Goal: Task Accomplishment & Management: Use online tool/utility

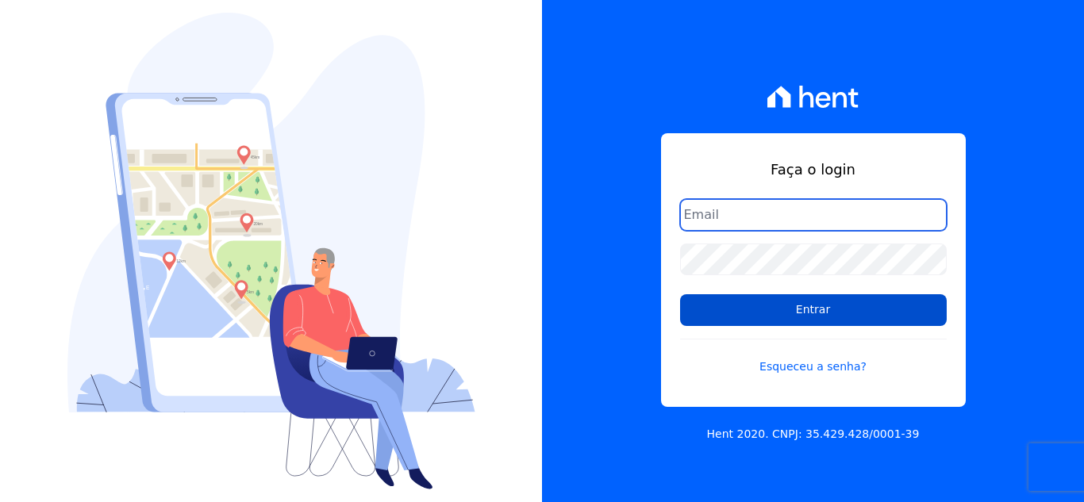
type input "[EMAIL_ADDRESS][DOMAIN_NAME]"
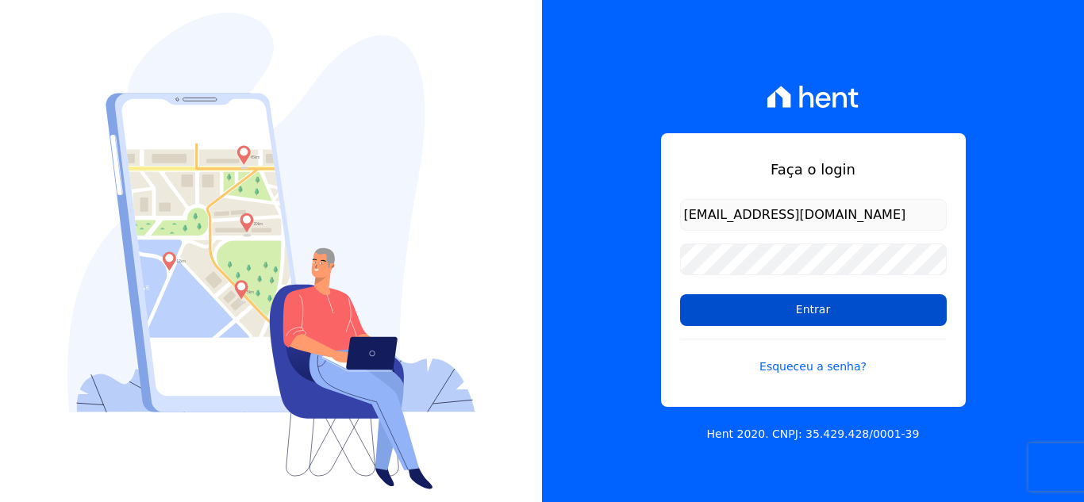
click at [762, 308] on input "Entrar" at bounding box center [813, 310] width 267 height 32
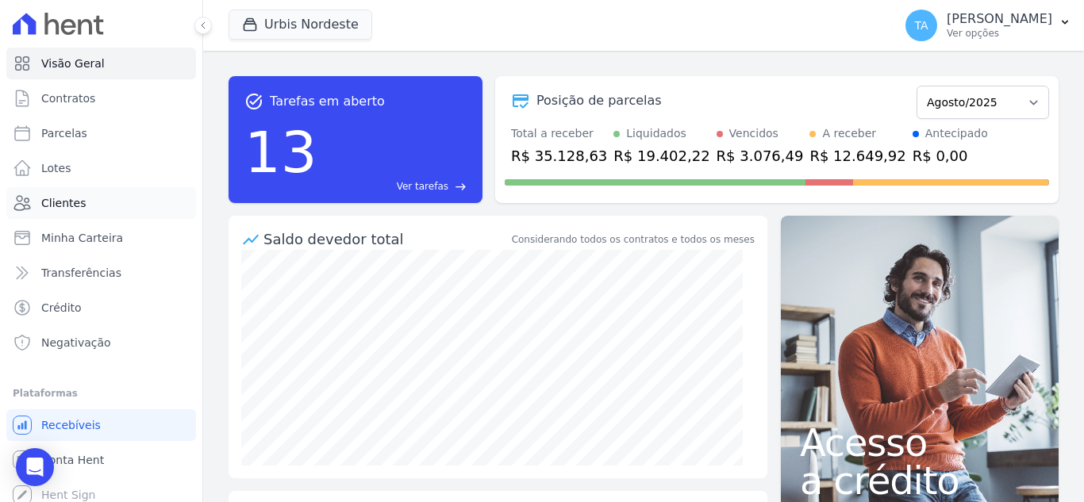
click at [90, 202] on link "Clientes" at bounding box center [101, 203] width 190 height 32
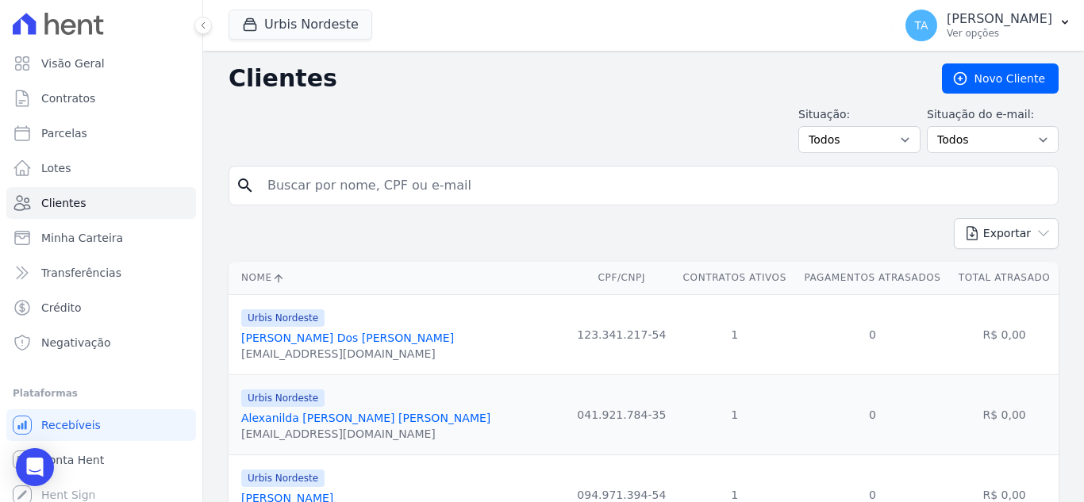
click at [390, 174] on input "search" at bounding box center [654, 186] width 793 height 32
type input "edimilson"
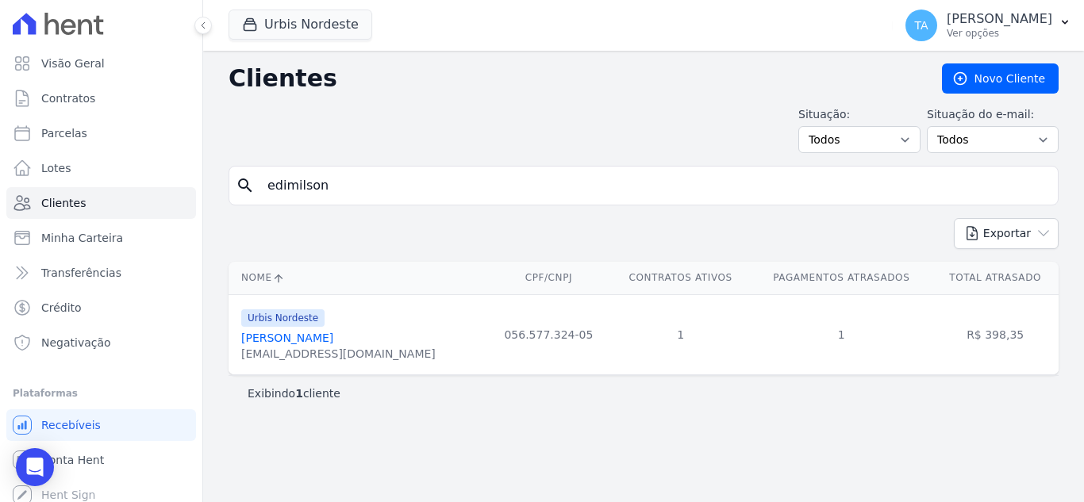
click at [346, 348] on div "[EMAIL_ADDRESS][DOMAIN_NAME]" at bounding box center [338, 354] width 194 height 16
click at [333, 344] on link "[PERSON_NAME]" at bounding box center [287, 338] width 92 height 13
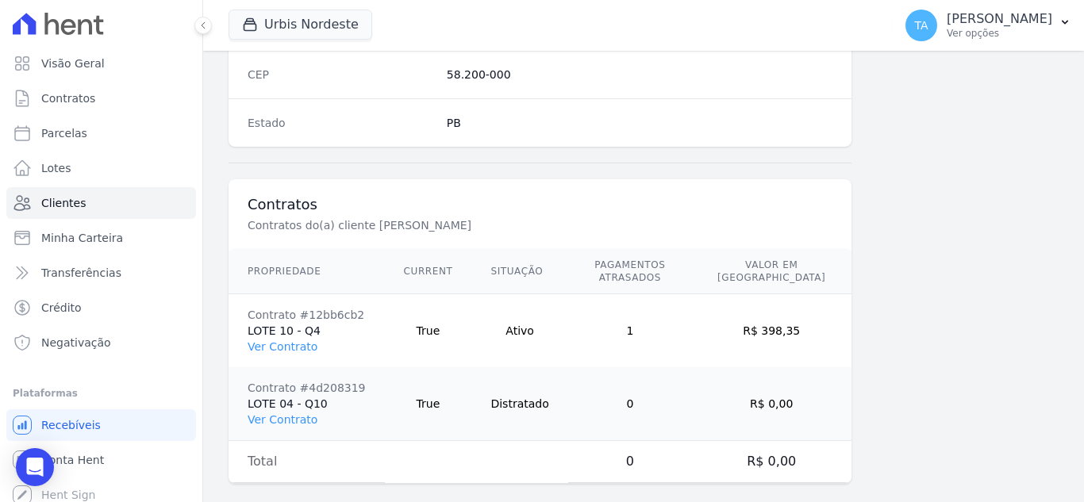
scroll to position [1055, 0]
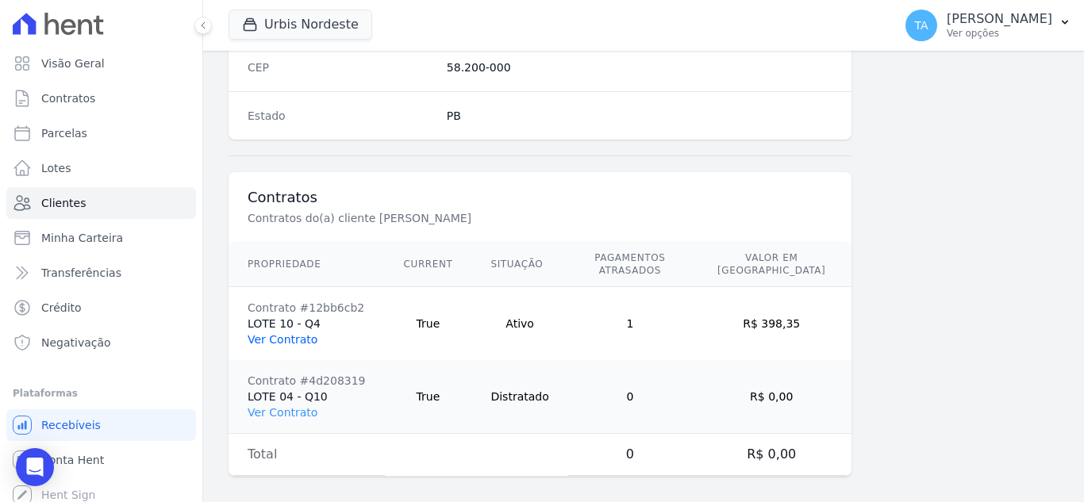
click at [281, 333] on link "Ver Contrato" at bounding box center [283, 339] width 70 height 13
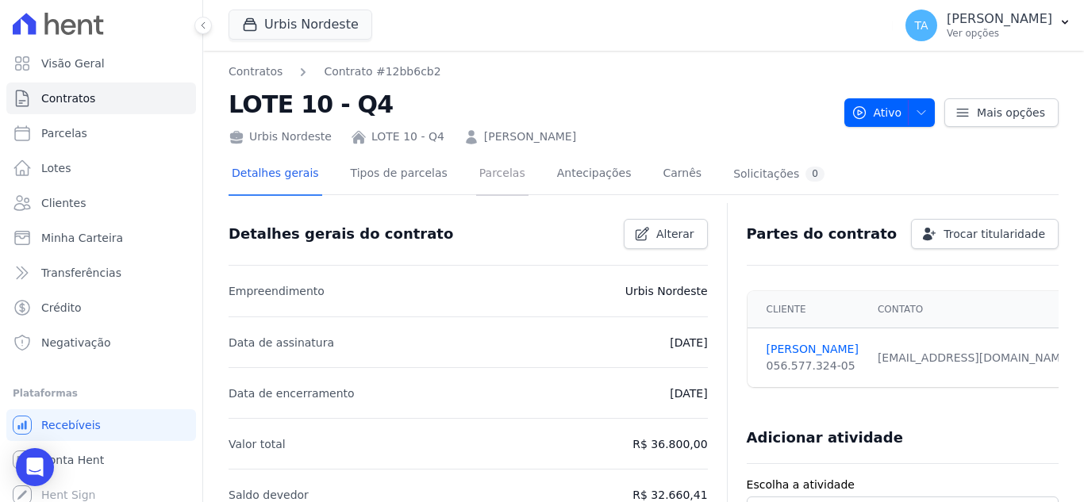
click at [476, 166] on link "Parcelas" at bounding box center [502, 175] width 52 height 42
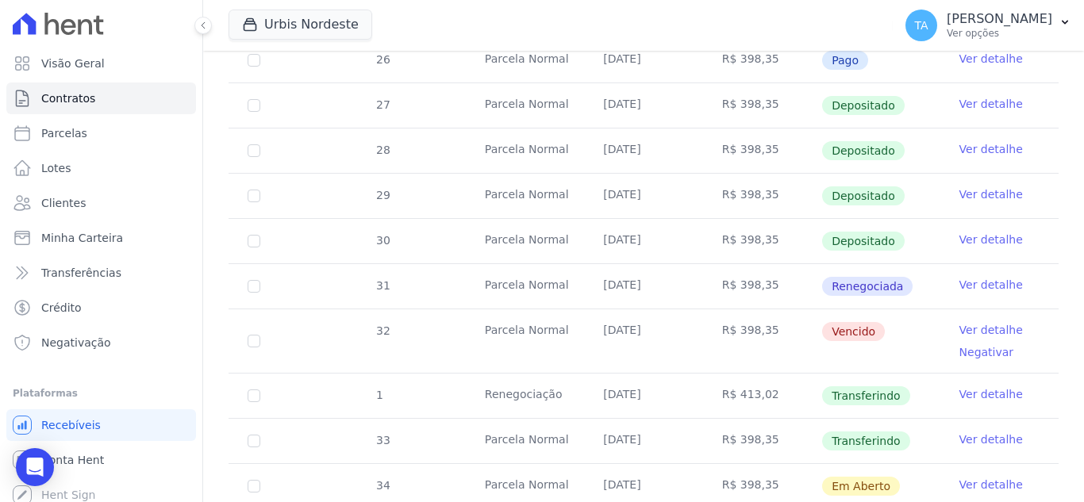
scroll to position [476, 0]
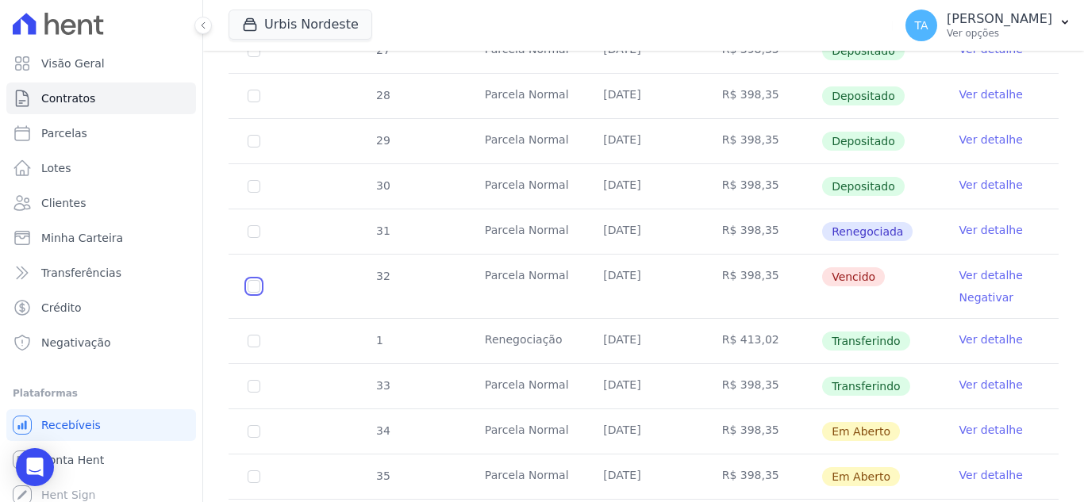
click at [257, 280] on input "checkbox" at bounding box center [254, 286] width 13 height 13
checkbox input "true"
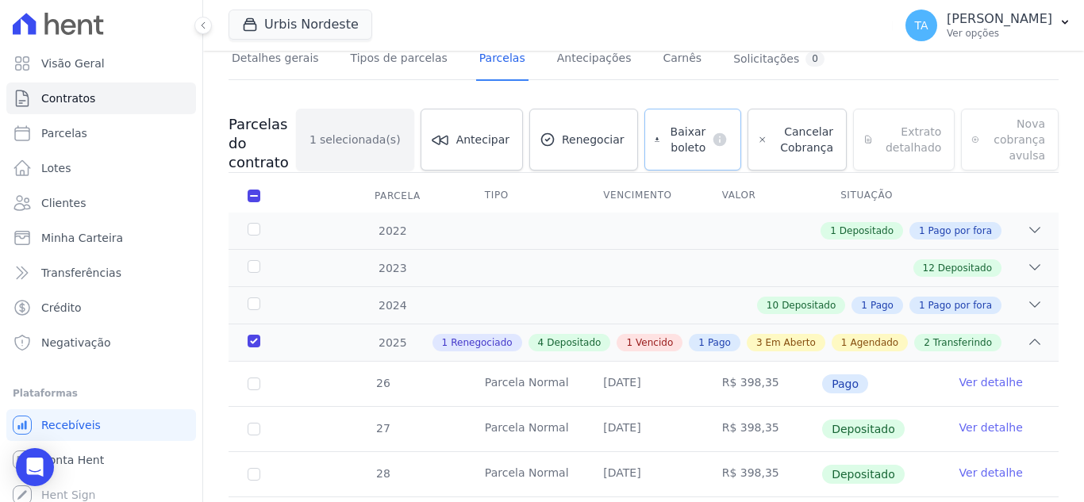
scroll to position [108, 0]
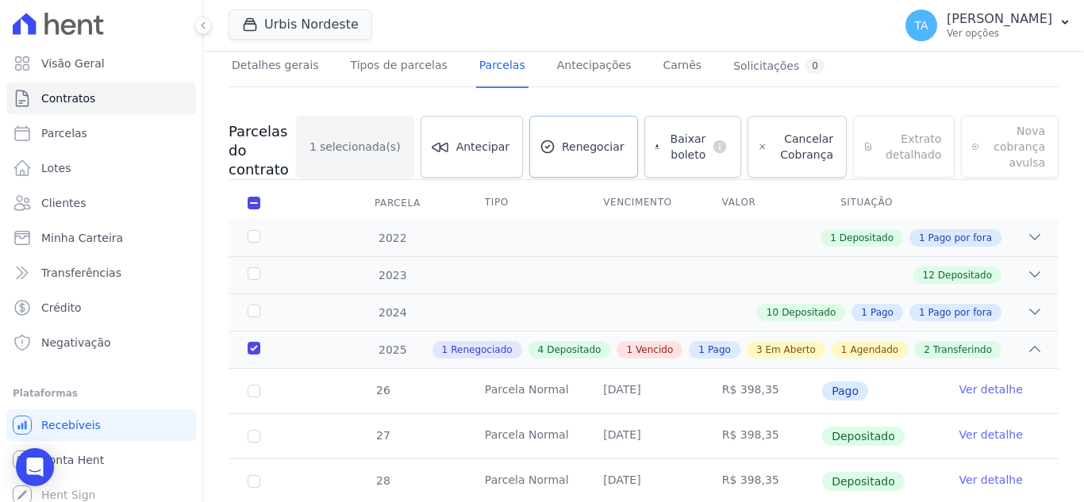
click at [598, 151] on span "Renegociar" at bounding box center [593, 147] width 63 height 16
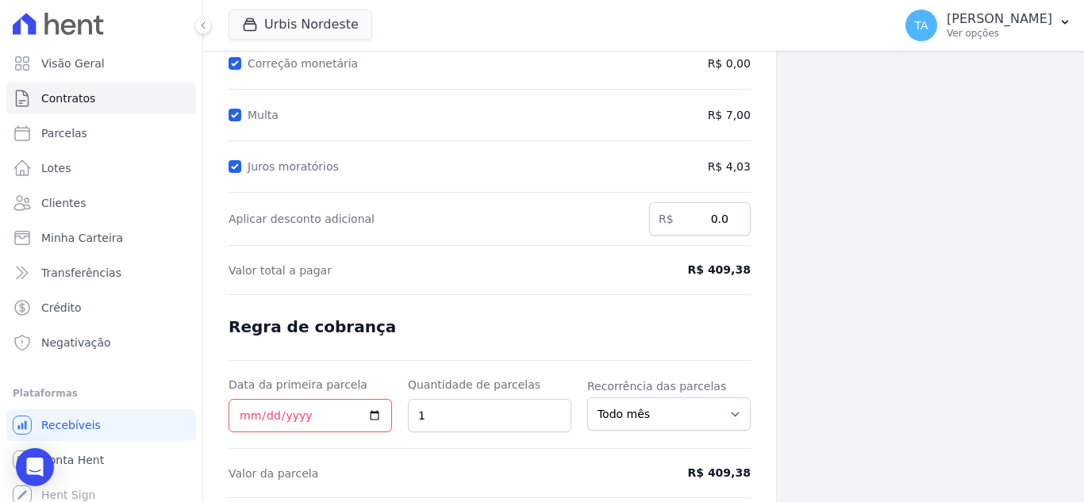
scroll to position [293, 0]
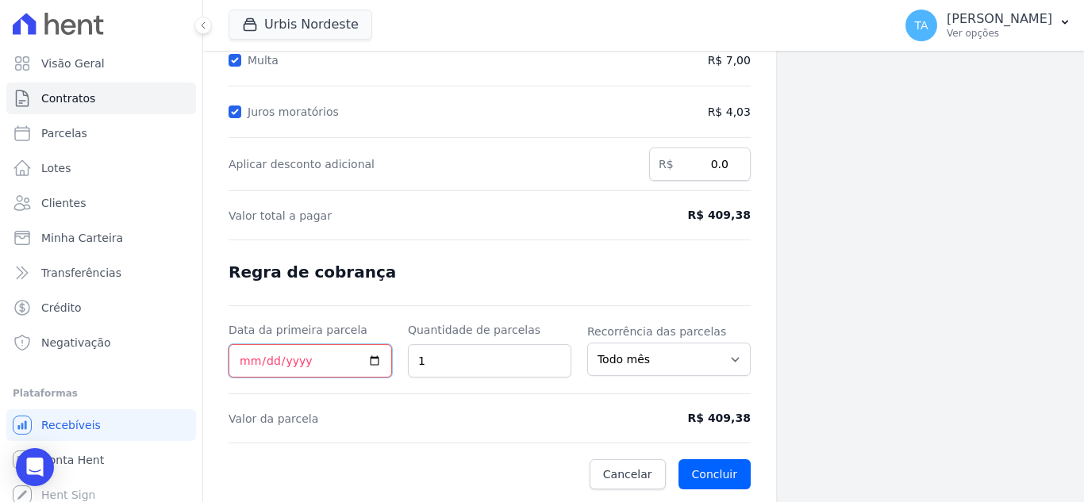
click at [249, 367] on input "Data da primeira parcela" at bounding box center [310, 360] width 163 height 33
type input "[DATE]"
click at [714, 476] on button "Concluir" at bounding box center [714, 474] width 72 height 30
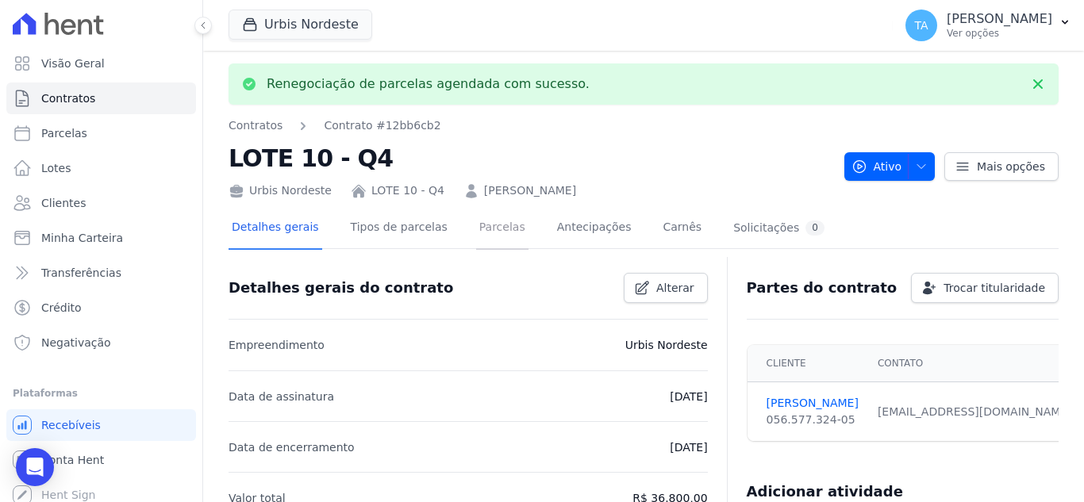
click at [497, 234] on link "Parcelas" at bounding box center [502, 229] width 52 height 42
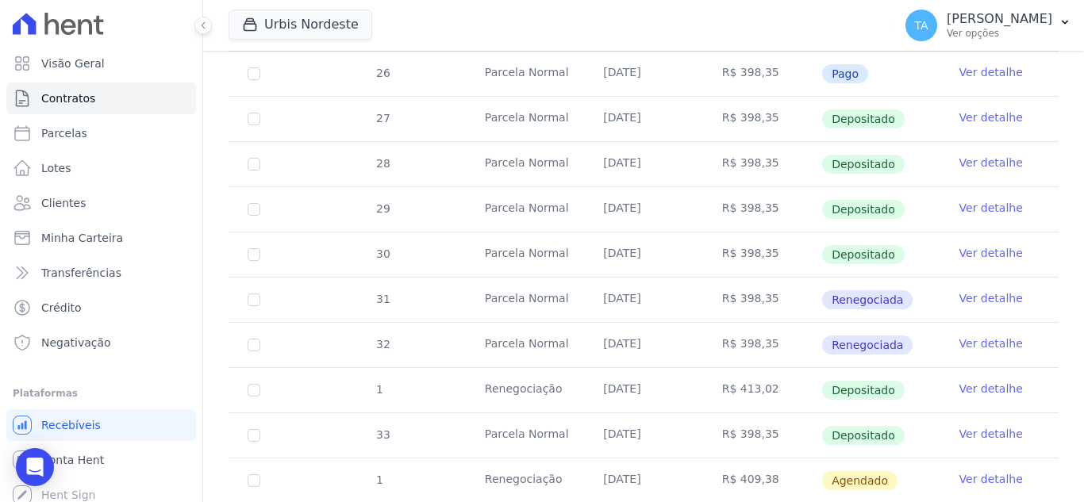
scroll to position [555, 0]
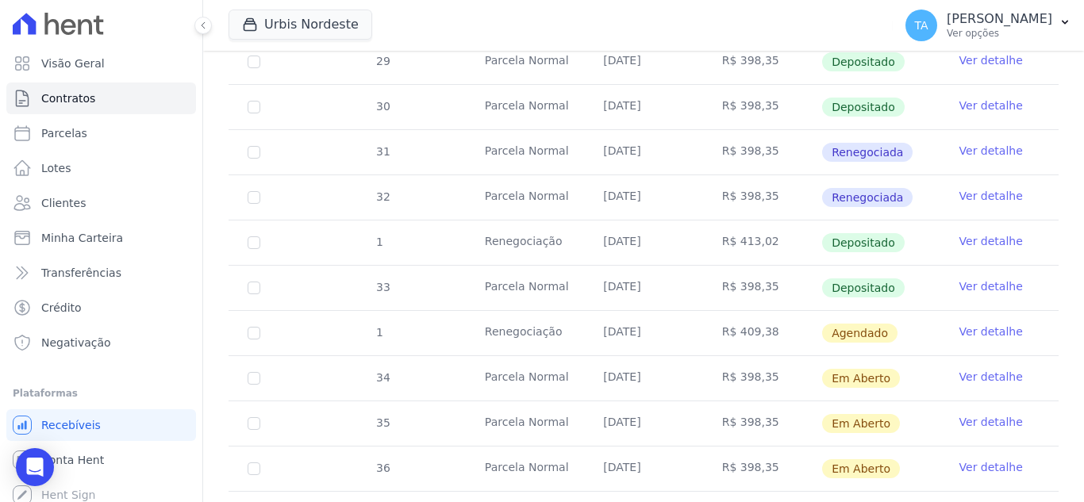
click at [959, 324] on link "Ver detalhe" at bounding box center [990, 332] width 63 height 16
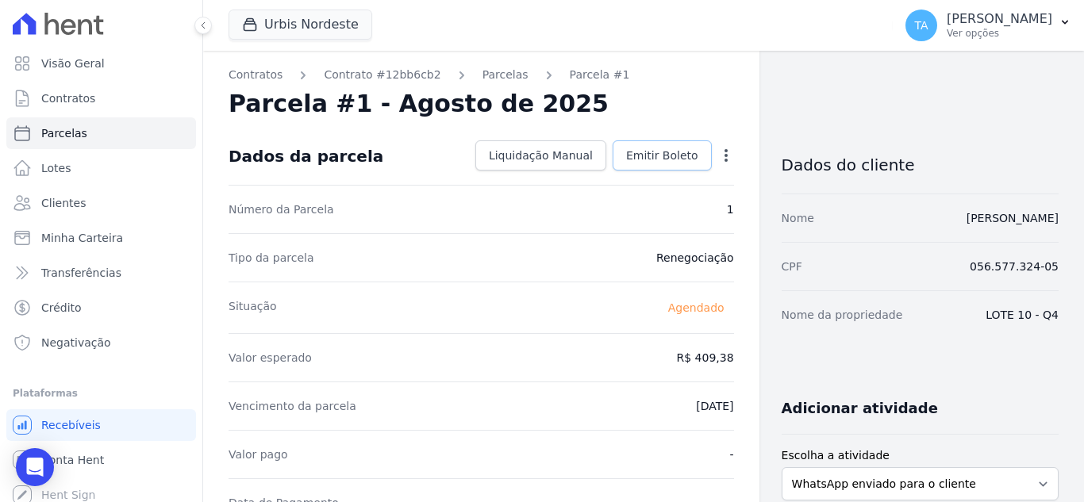
click at [636, 149] on span "Emitir Boleto" at bounding box center [662, 156] width 72 height 16
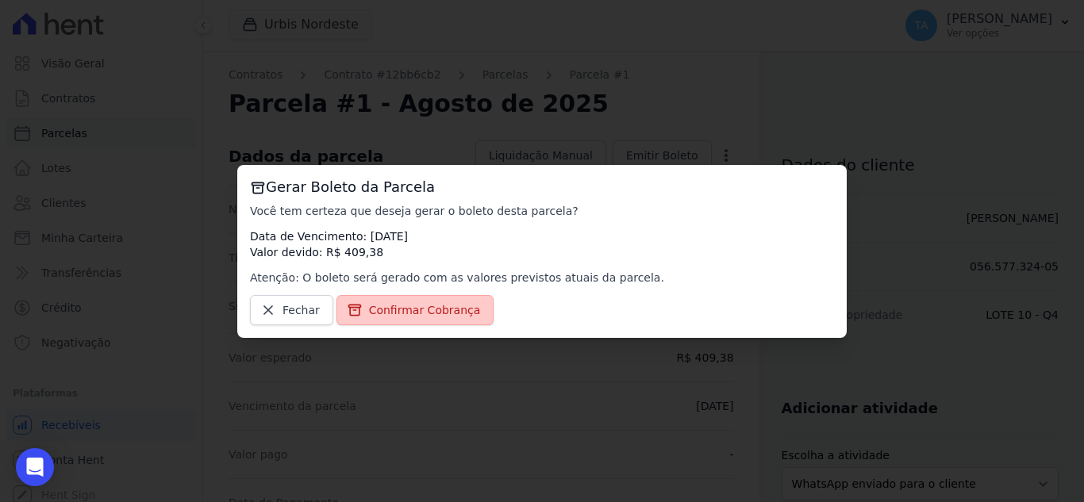
click at [401, 298] on link "Confirmar Cobrança" at bounding box center [415, 310] width 158 height 30
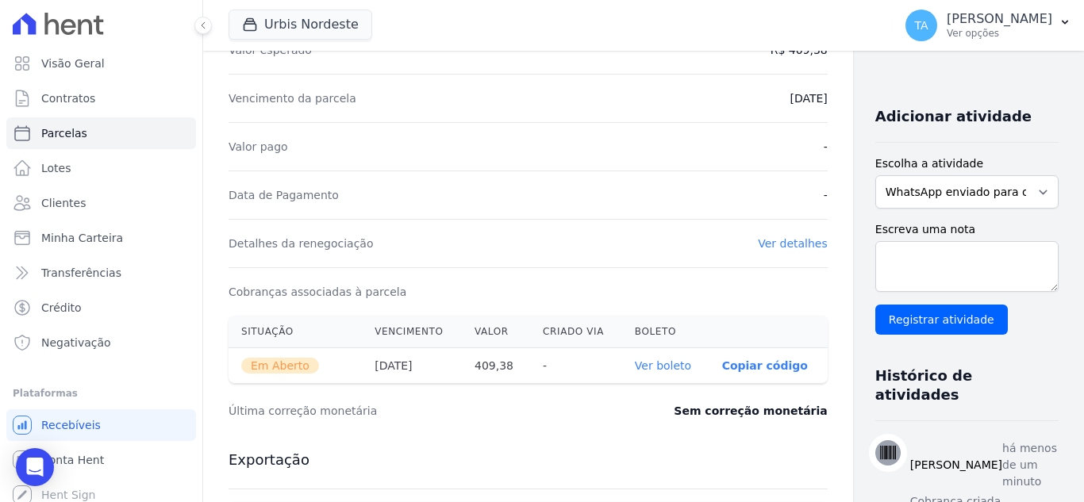
scroll to position [317, 0]
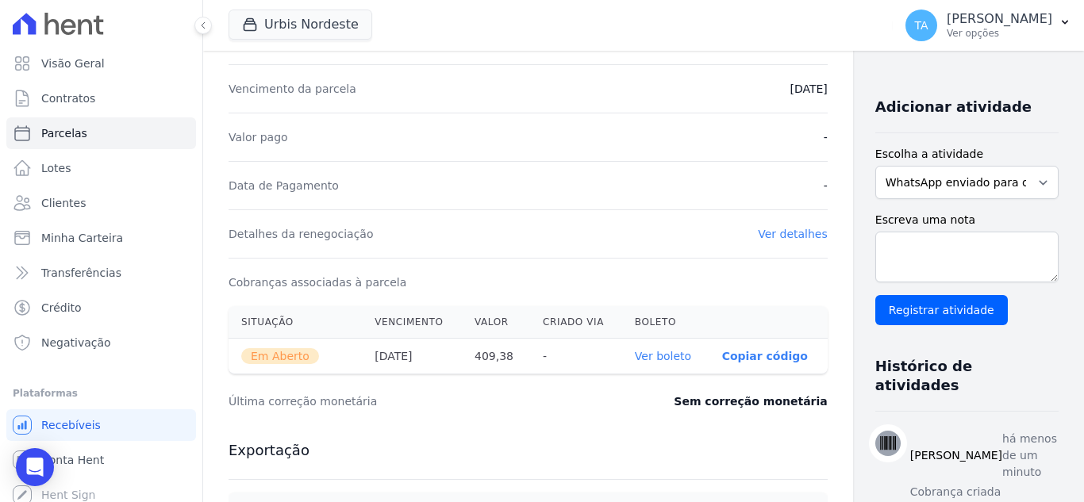
click at [642, 355] on link "Ver boleto" at bounding box center [663, 356] width 56 height 13
